Goal: Check status

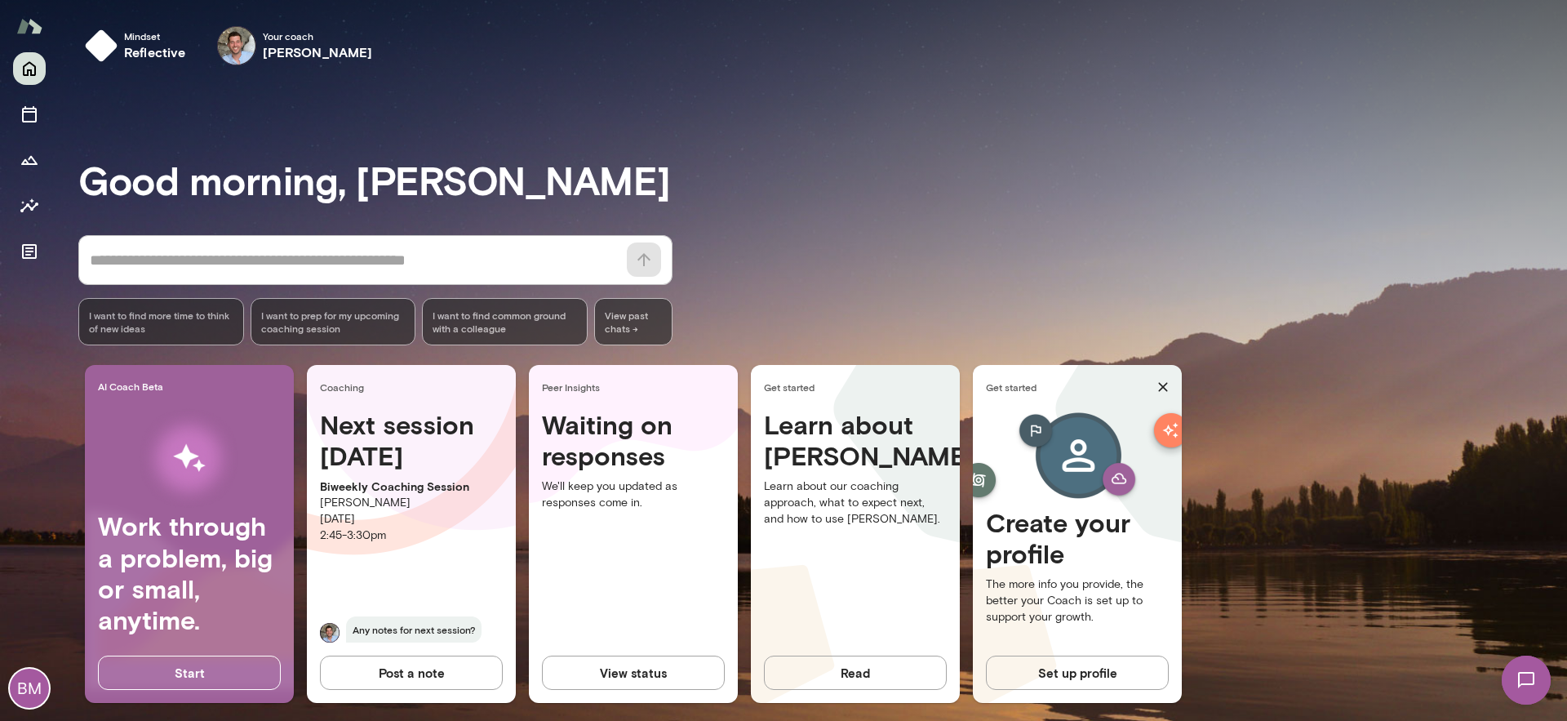
click at [630, 674] on button "View status" at bounding box center [633, 673] width 183 height 34
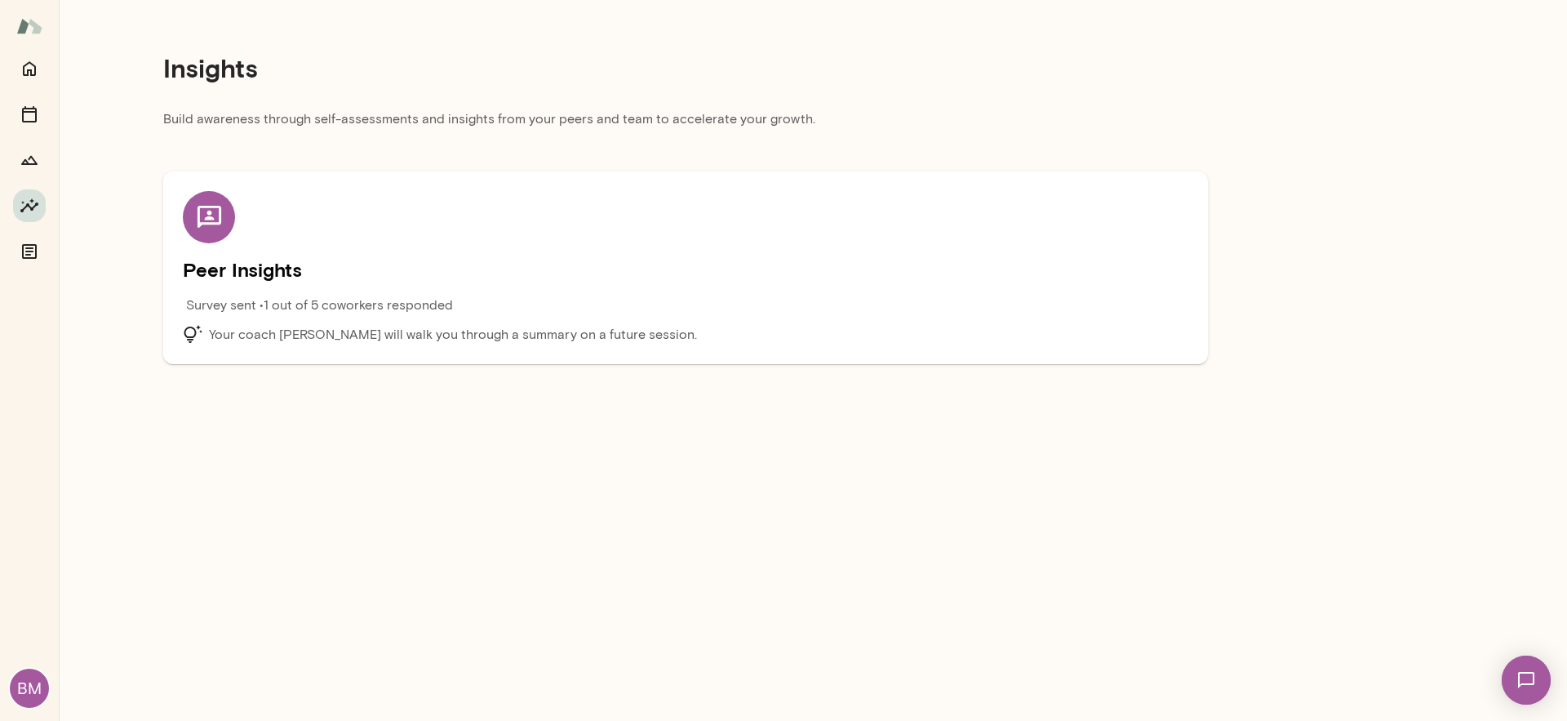
click at [275, 334] on p "Your coach [PERSON_NAME] will walk you through a summary on a future session." at bounding box center [453, 335] width 488 height 20
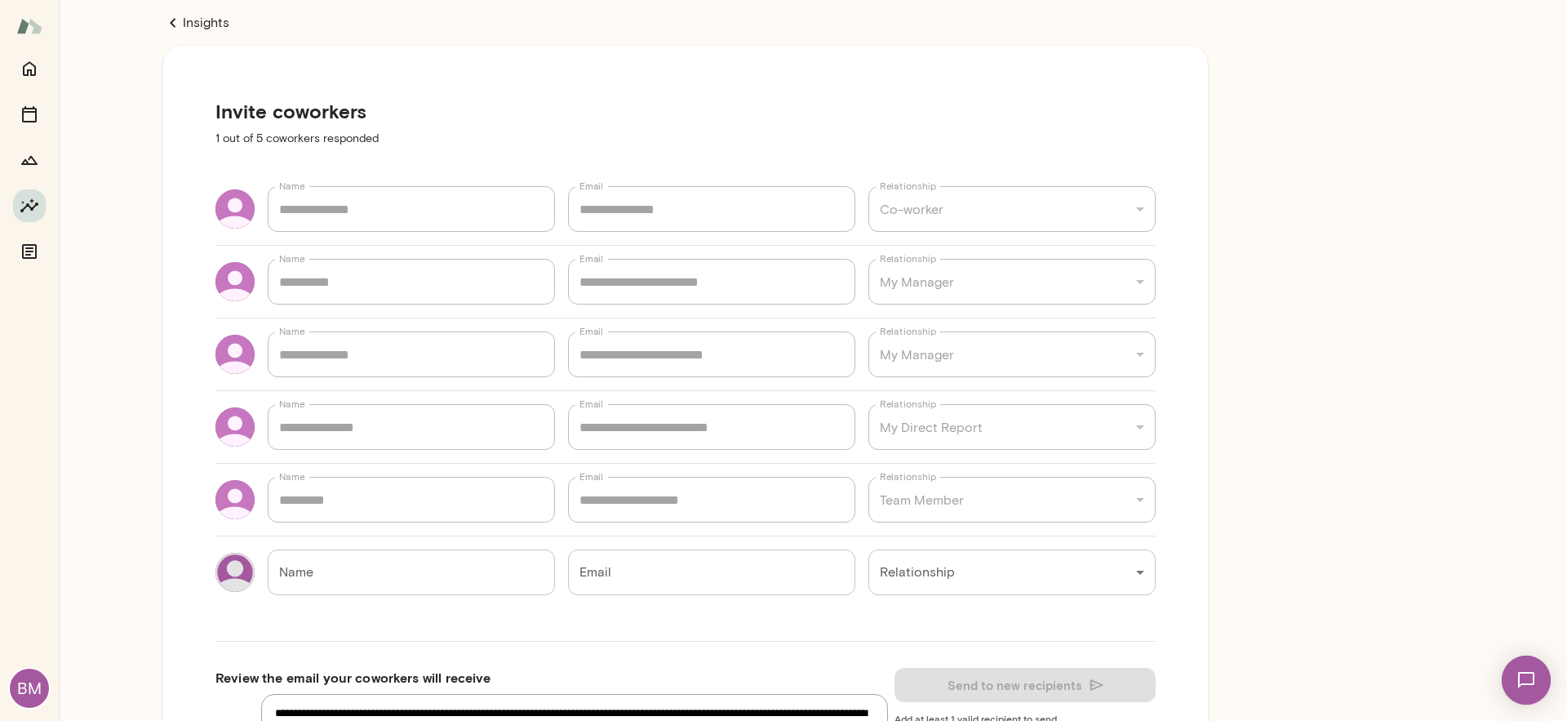
click at [199, 21] on link "Insights" at bounding box center [685, 23] width 1045 height 20
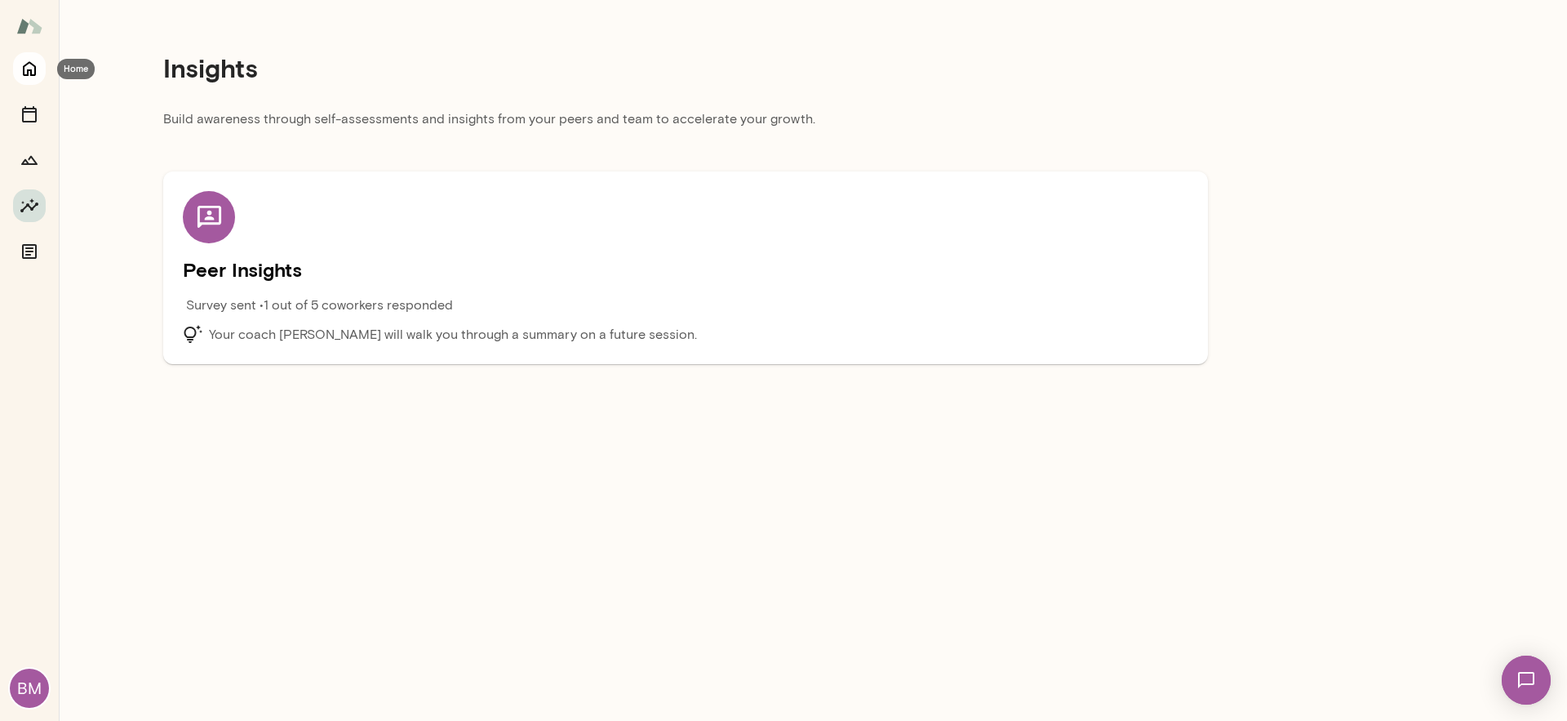
click at [27, 63] on icon "Home" at bounding box center [29, 69] width 13 height 15
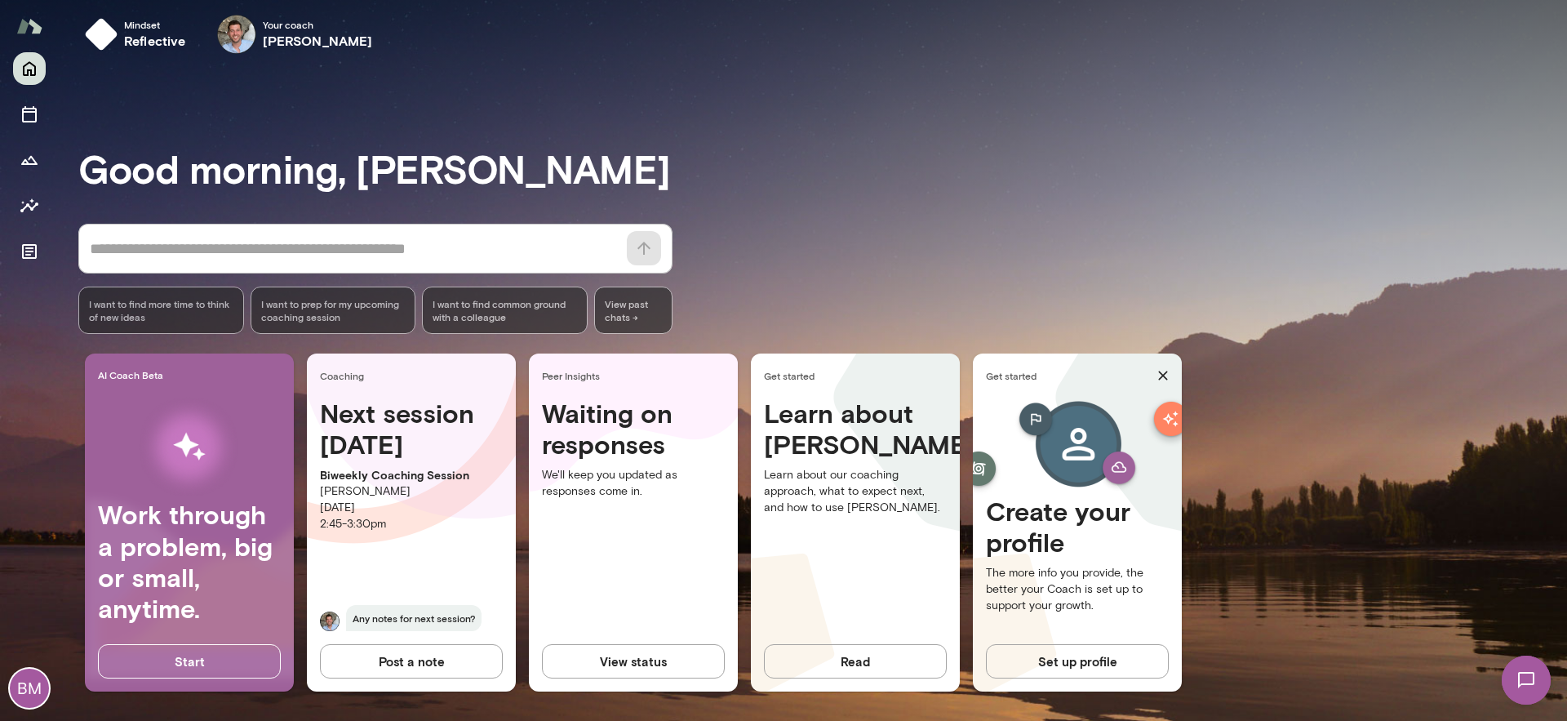
scroll to position [15, 0]
